Goal: Navigation & Orientation: Find specific page/section

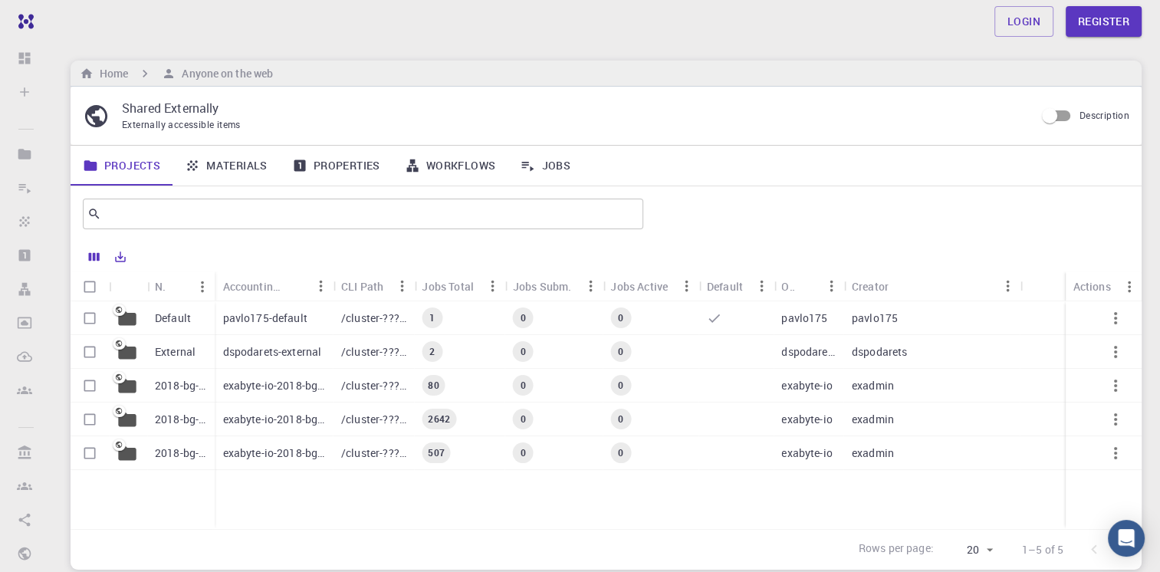
click at [348, 165] on link "Properties" at bounding box center [336, 166] width 113 height 40
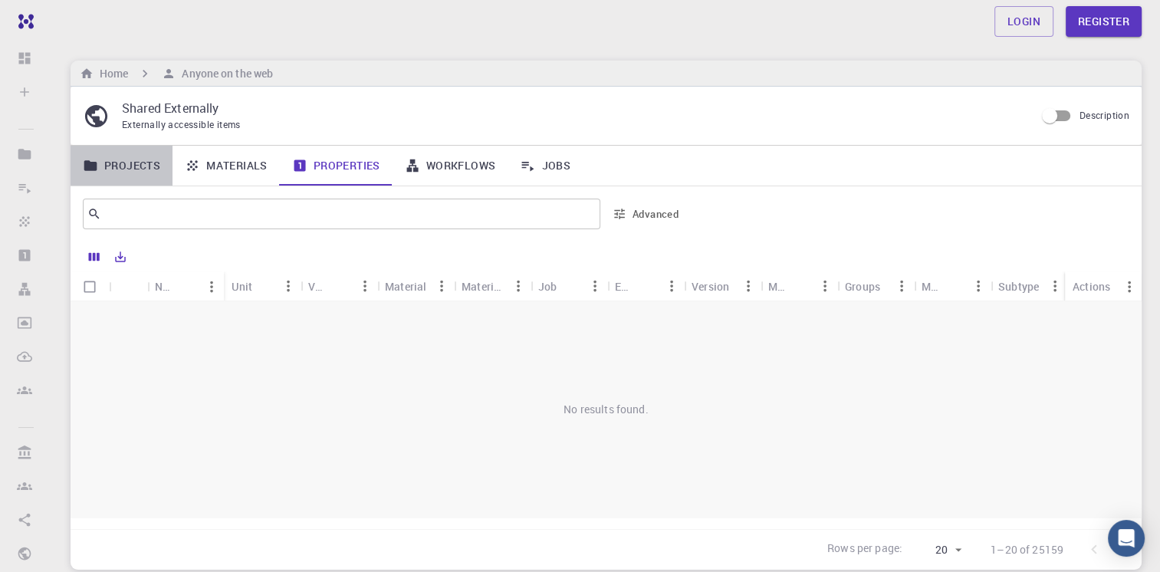
click at [129, 164] on link "Projects" at bounding box center [122, 166] width 102 height 40
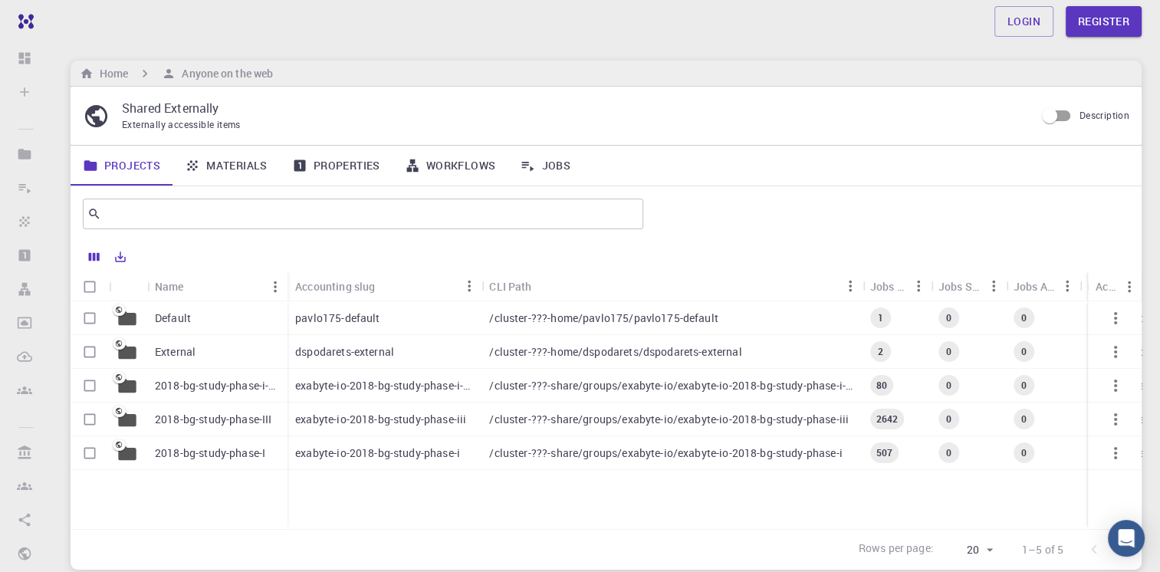
click at [351, 351] on p "dspodarets-external" at bounding box center [344, 351] width 99 height 15
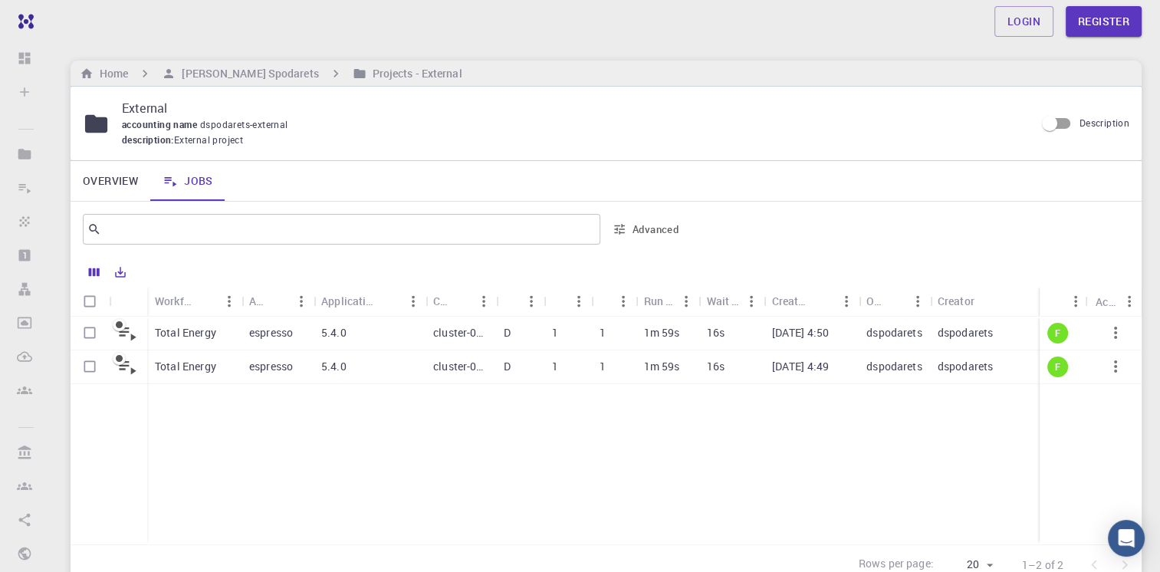
click at [1117, 329] on icon "button" at bounding box center [1115, 332] width 18 height 18
click at [1019, 426] on div at bounding box center [580, 286] width 1160 height 572
click at [1120, 333] on icon "button" at bounding box center [1115, 332] width 18 height 18
click at [1121, 348] on li "Open" at bounding box center [1122, 348] width 74 height 25
